Goal: Transaction & Acquisition: Purchase product/service

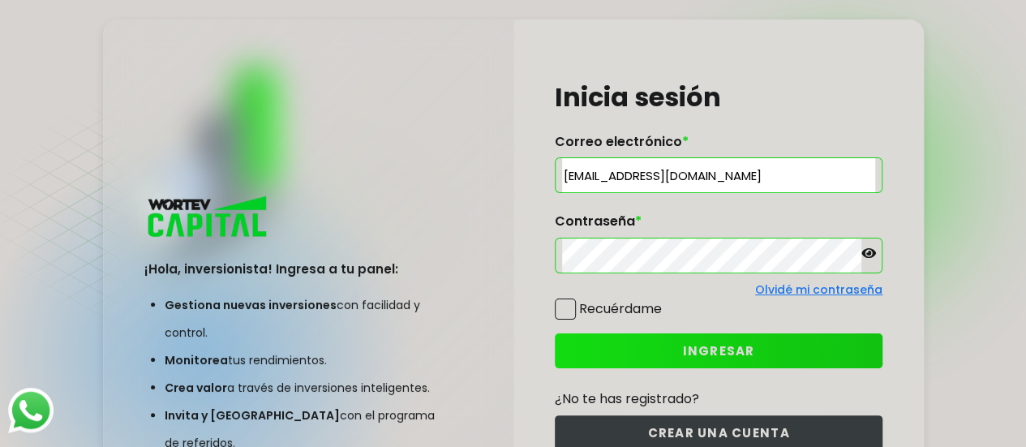
click at [698, 352] on span "INGRESAR" at bounding box center [719, 350] width 72 height 17
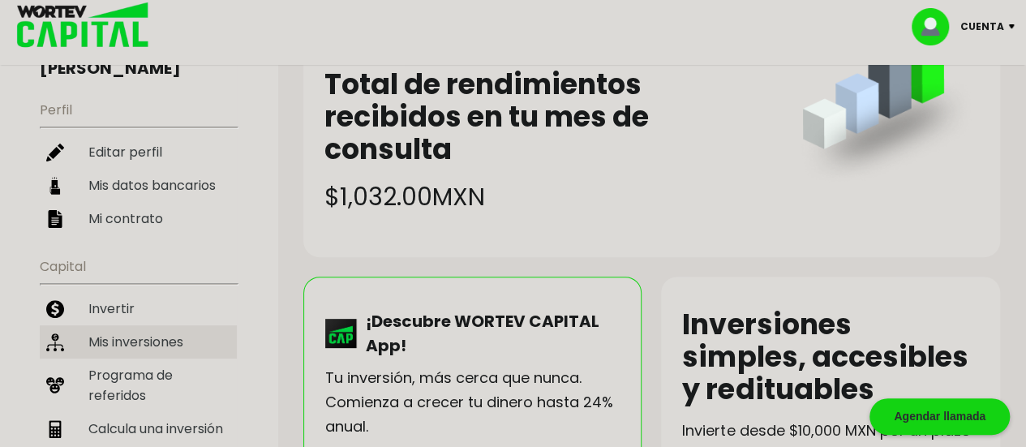
click at [123, 325] on li "Mis inversiones" at bounding box center [138, 341] width 197 height 33
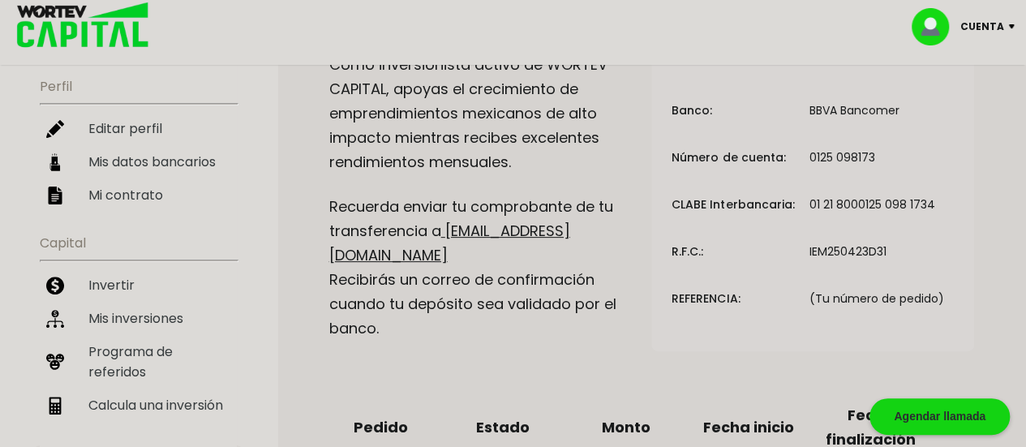
scroll to position [123, 0]
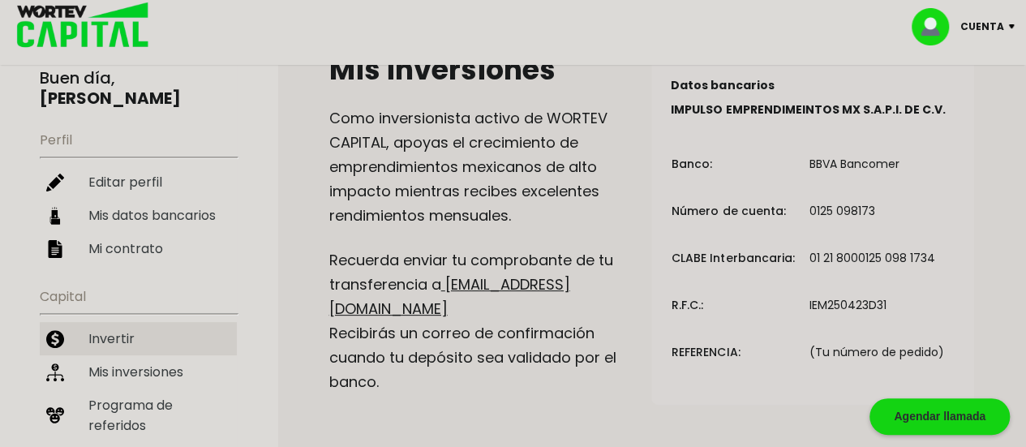
click at [105, 325] on li "Invertir" at bounding box center [138, 338] width 197 height 33
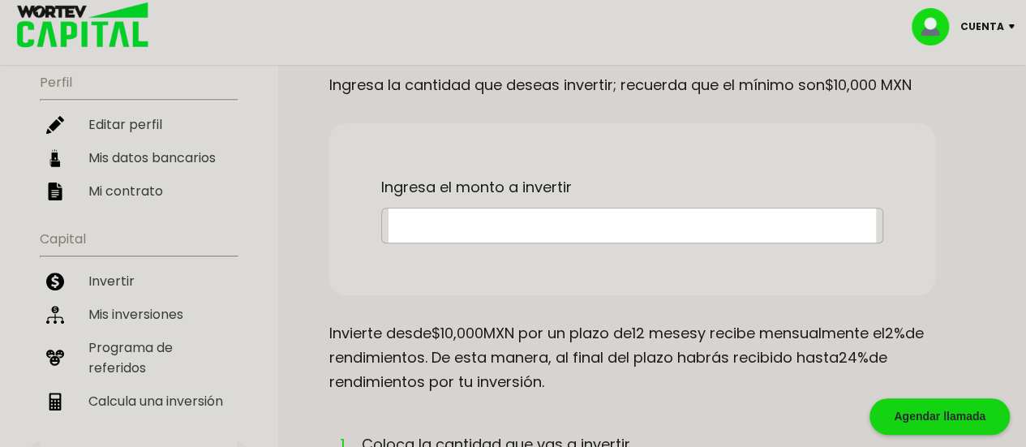
scroll to position [186, 0]
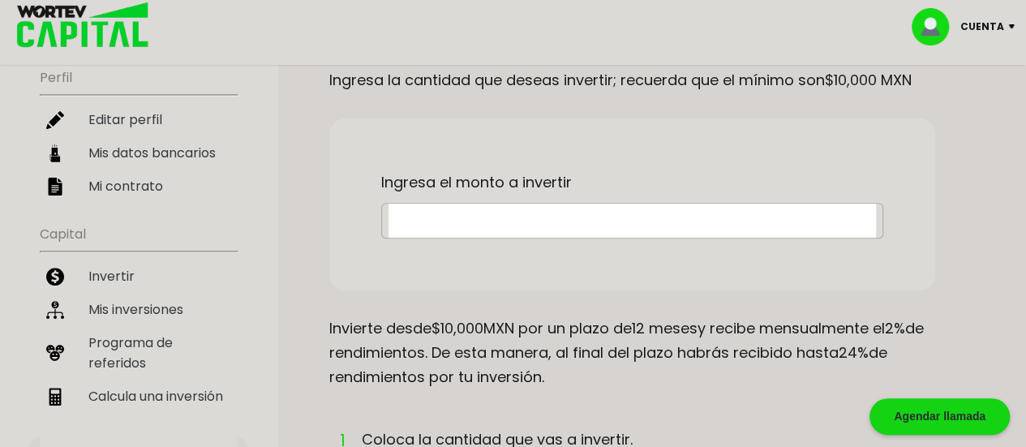
click at [506, 227] on input "text" at bounding box center [633, 221] width 488 height 34
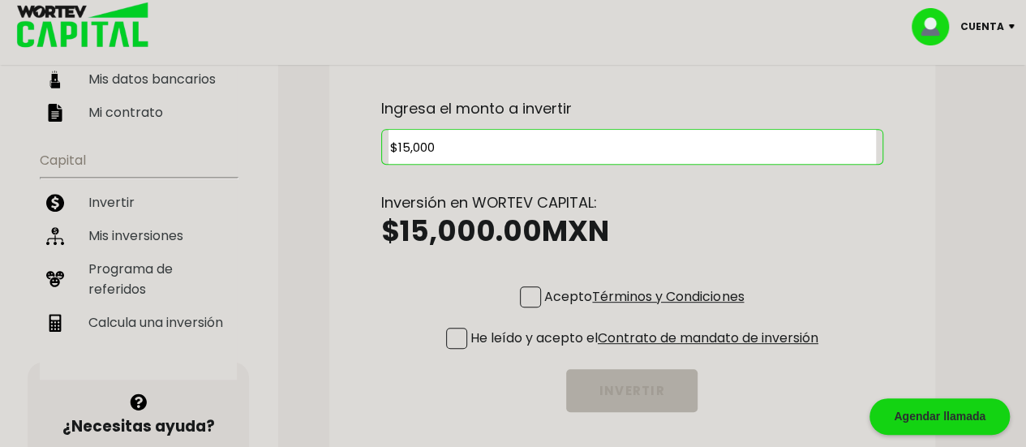
scroll to position [279, 0]
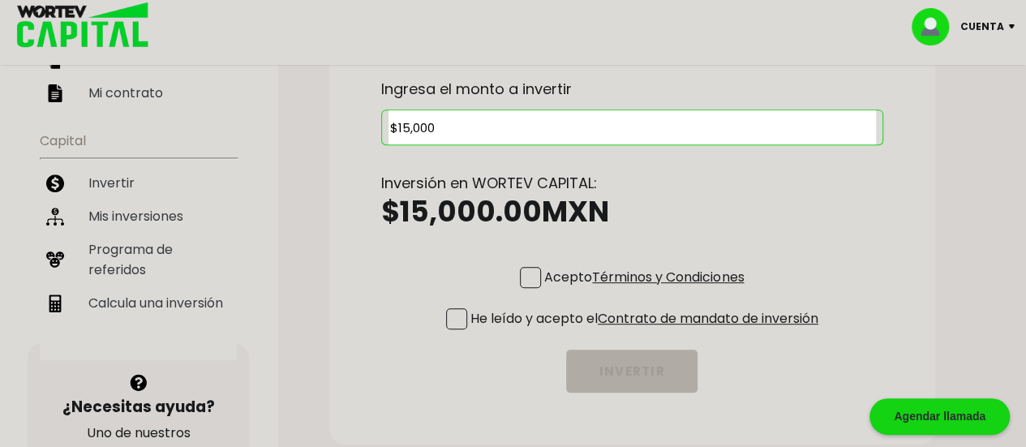
type input "$15,000"
click at [527, 274] on span at bounding box center [530, 277] width 21 height 21
click at [647, 290] on input "Acepto Términos y Condiciones" at bounding box center [647, 290] width 0 height 0
click at [447, 318] on span at bounding box center [456, 318] width 21 height 21
click at [647, 331] on input "He leído y acepto el Contrato de mandato de inversión" at bounding box center [647, 331] width 0 height 0
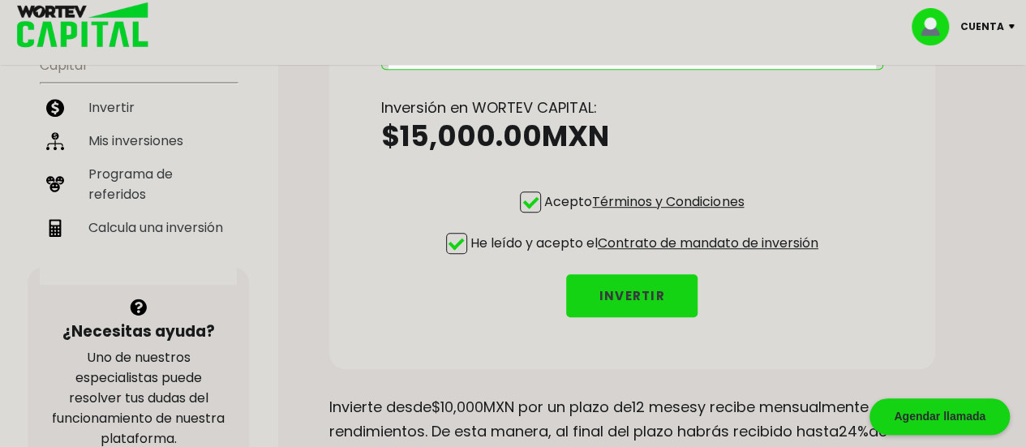
scroll to position [361, 0]
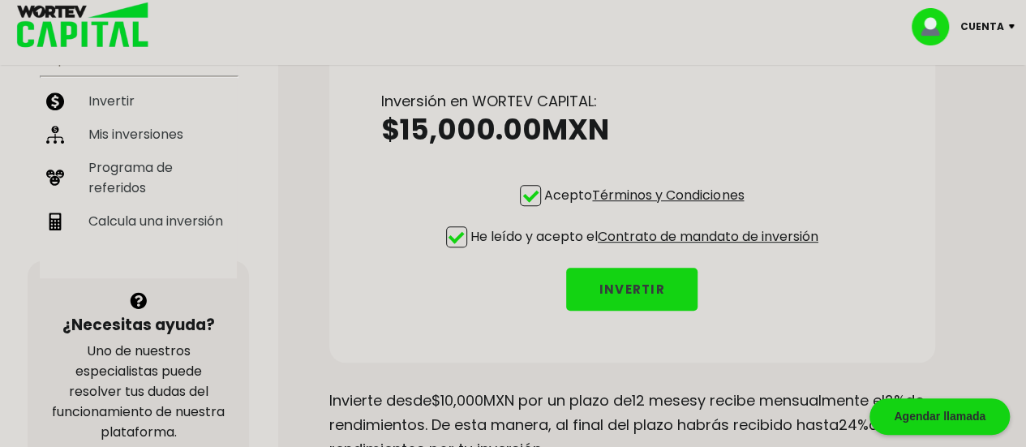
click at [659, 286] on button "INVERTIR" at bounding box center [631, 289] width 131 height 43
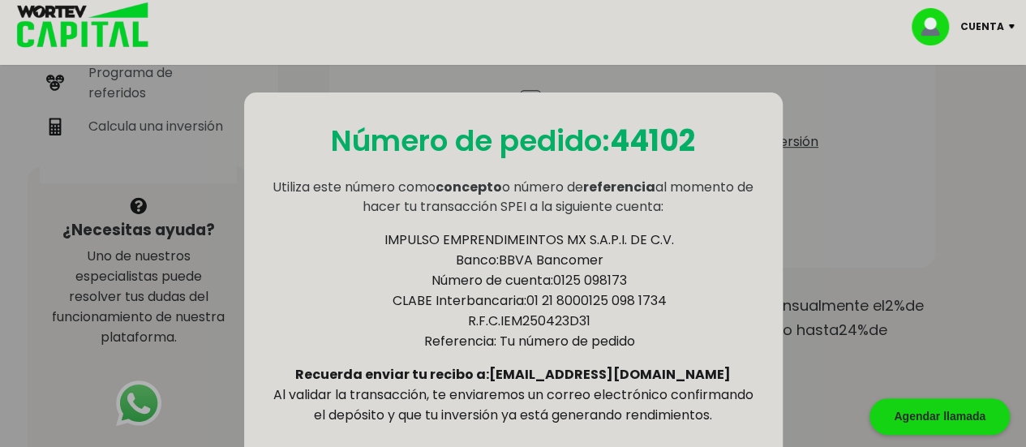
scroll to position [458, 0]
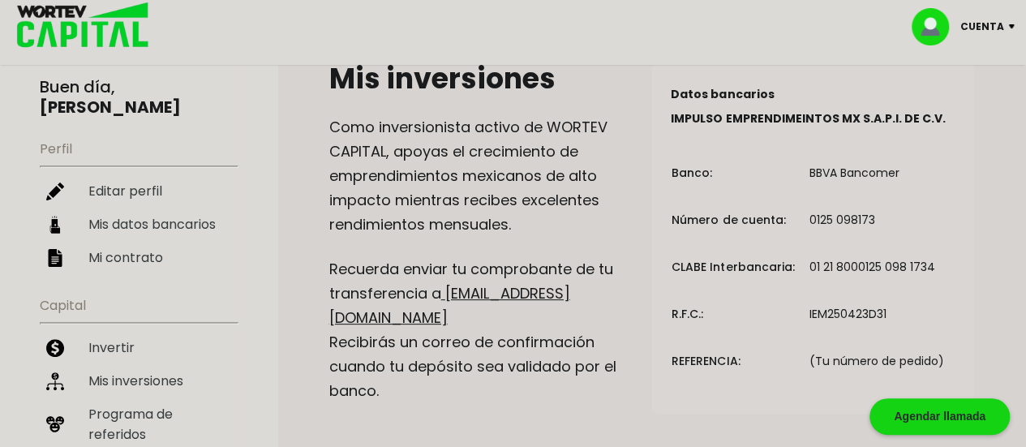
scroll to position [113, 0]
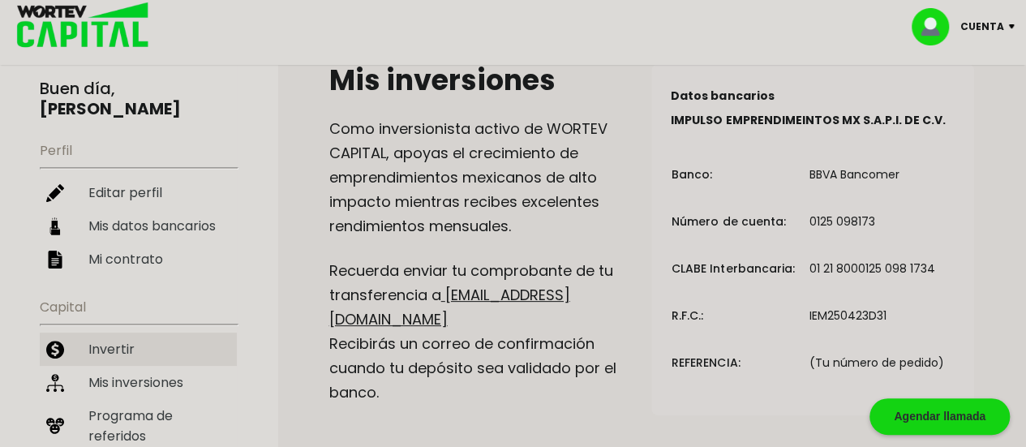
click at [132, 333] on li "Invertir" at bounding box center [138, 349] width 197 height 33
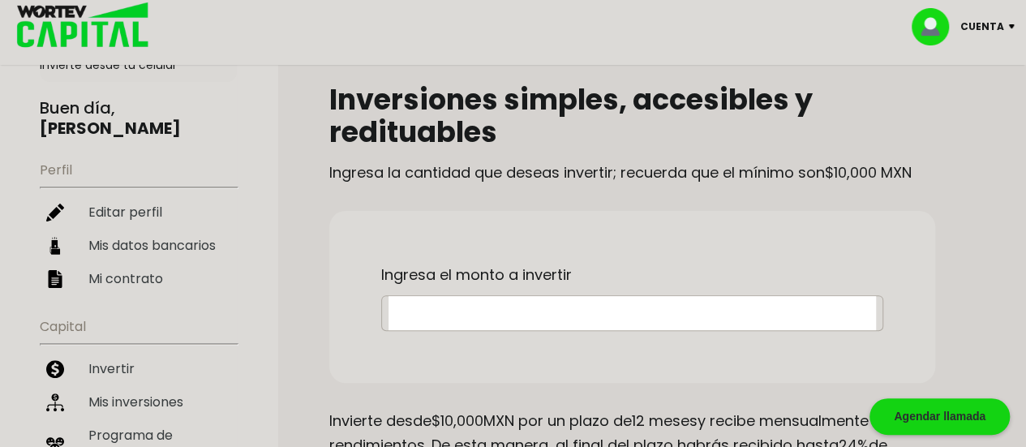
scroll to position [97, 0]
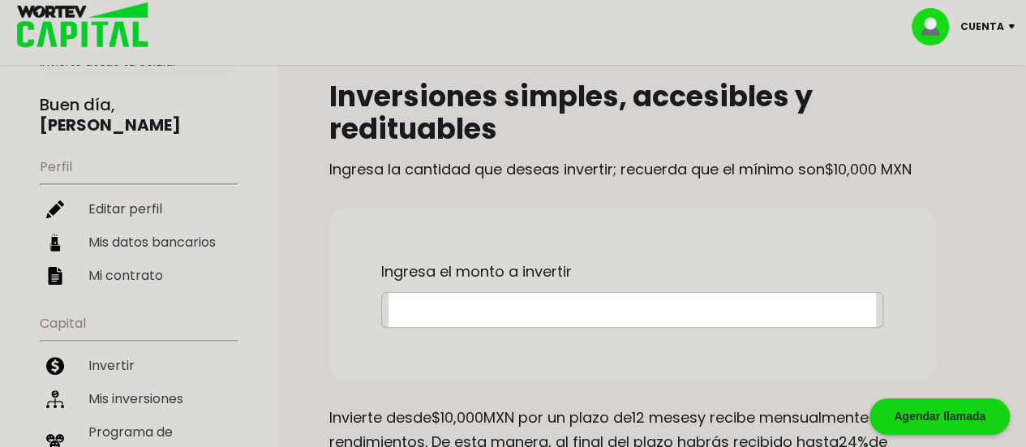
click at [469, 315] on input "text" at bounding box center [633, 310] width 488 height 34
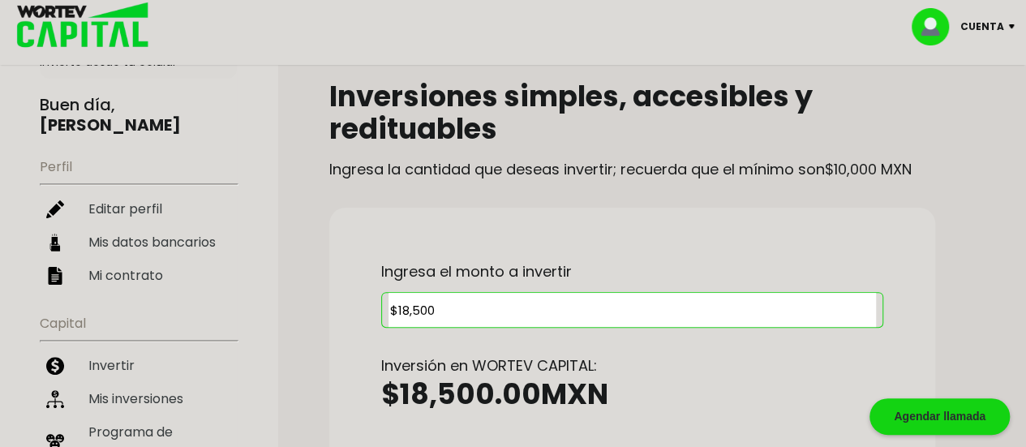
type input "$18,500"
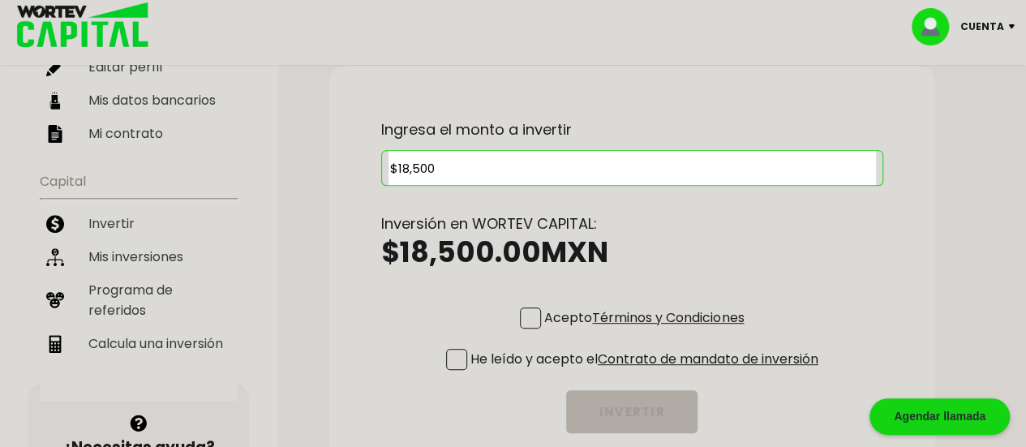
scroll to position [240, 0]
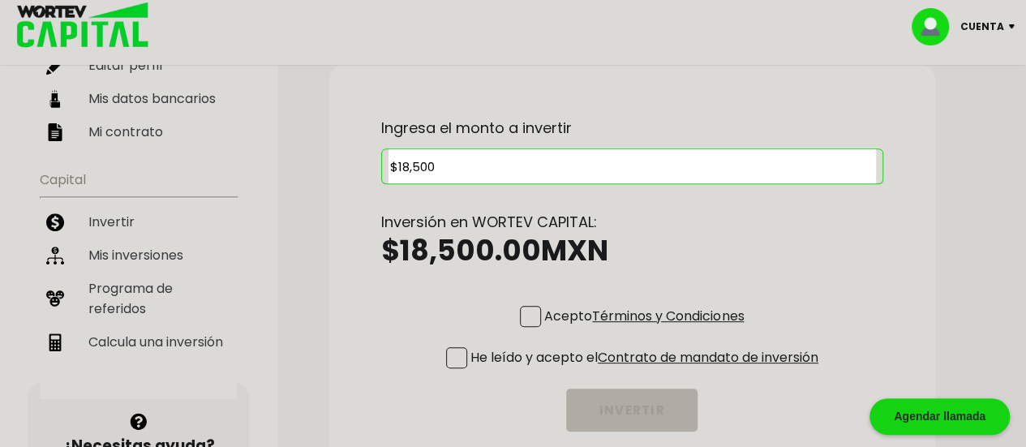
click at [533, 314] on span at bounding box center [530, 316] width 21 height 21
click at [647, 329] on input "Acepto Términos y Condiciones" at bounding box center [647, 329] width 0 height 0
click at [449, 356] on span at bounding box center [456, 357] width 21 height 21
click at [647, 370] on input "He leído y acepto el Contrato de mandato de inversión" at bounding box center [647, 370] width 0 height 0
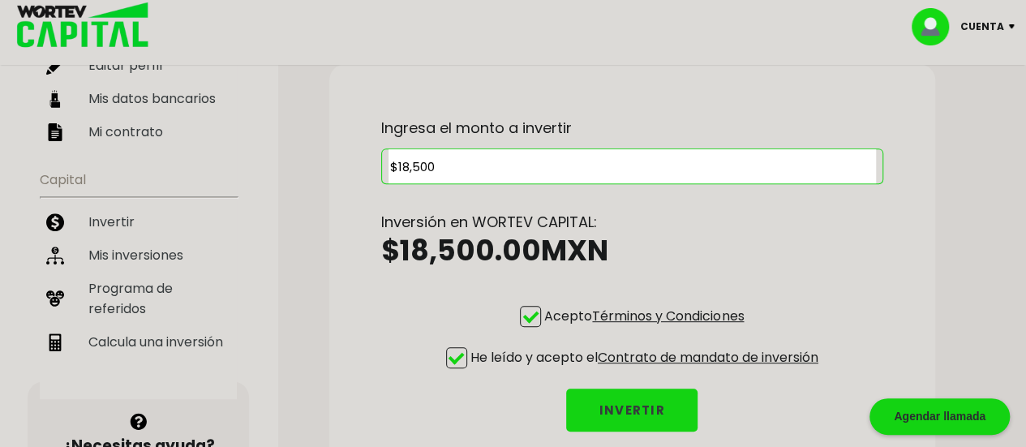
click at [645, 402] on button "INVERTIR" at bounding box center [631, 410] width 131 height 43
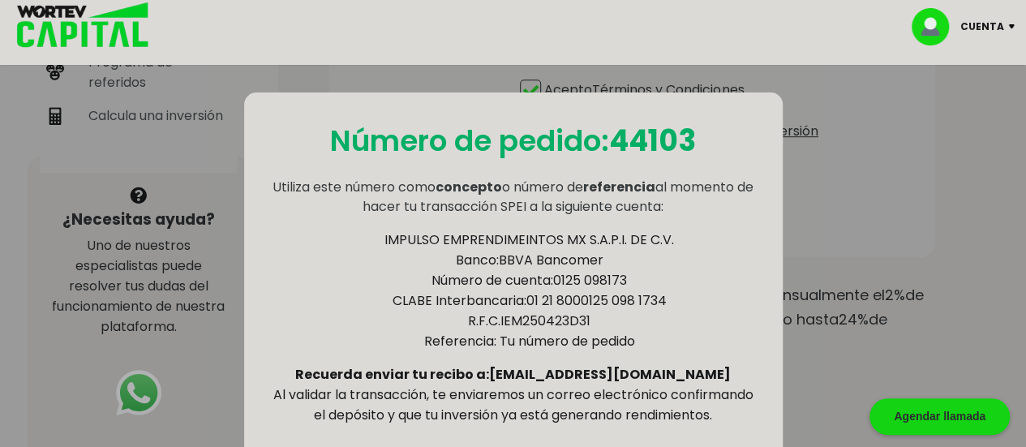
scroll to position [467, 0]
